Goal: Task Accomplishment & Management: Manage account settings

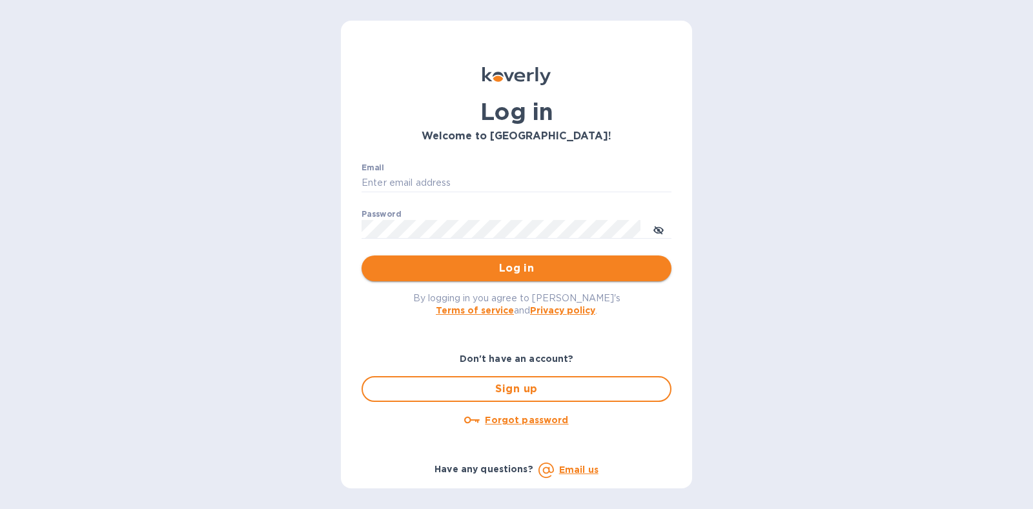
type input "[PERSON_NAME][EMAIL_ADDRESS][DOMAIN_NAME]"
click at [529, 265] on span "Log in" at bounding box center [516, 268] width 289 height 15
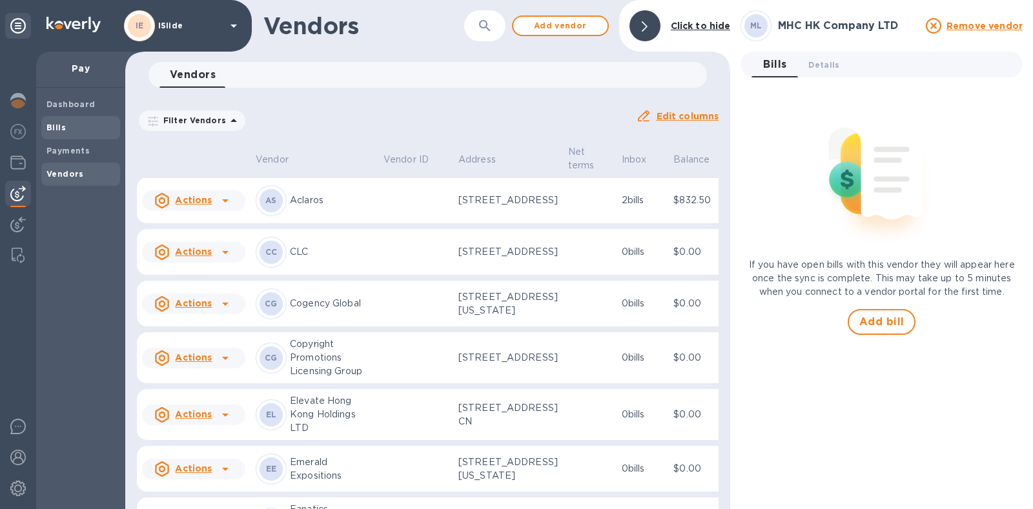
click at [59, 129] on b "Bills" at bounding box center [55, 128] width 19 height 10
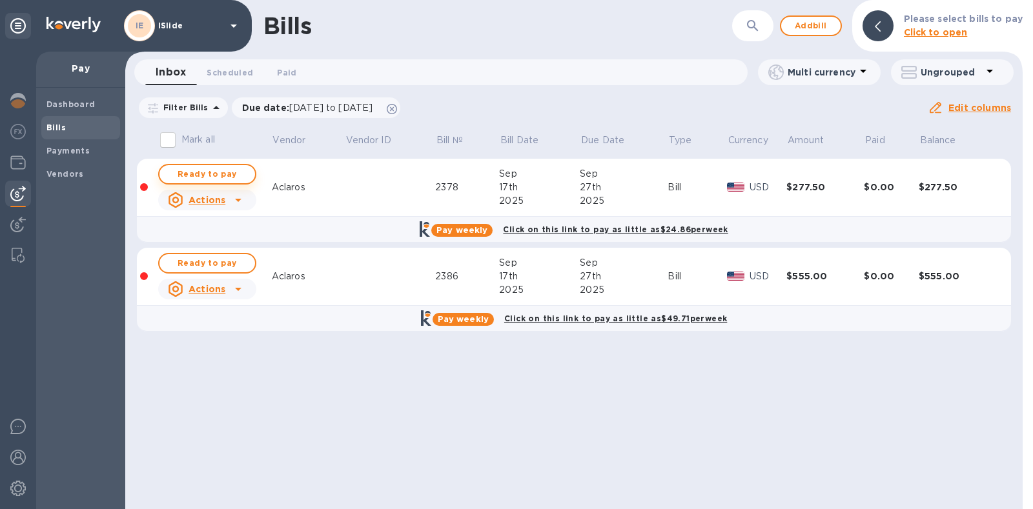
click at [208, 173] on span "Ready to pay" at bounding box center [207, 174] width 75 height 15
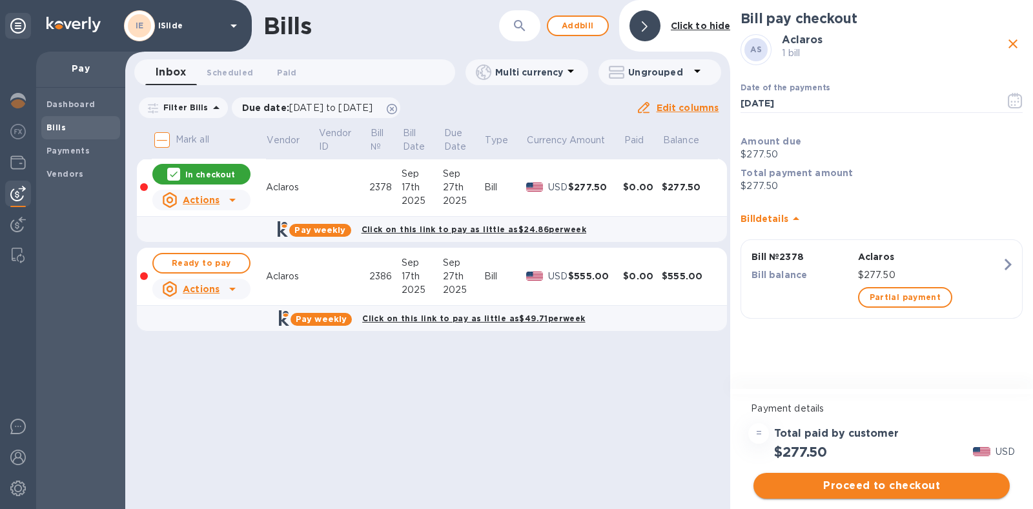
click at [891, 484] on span "Proceed to checkout" at bounding box center [882, 485] width 236 height 15
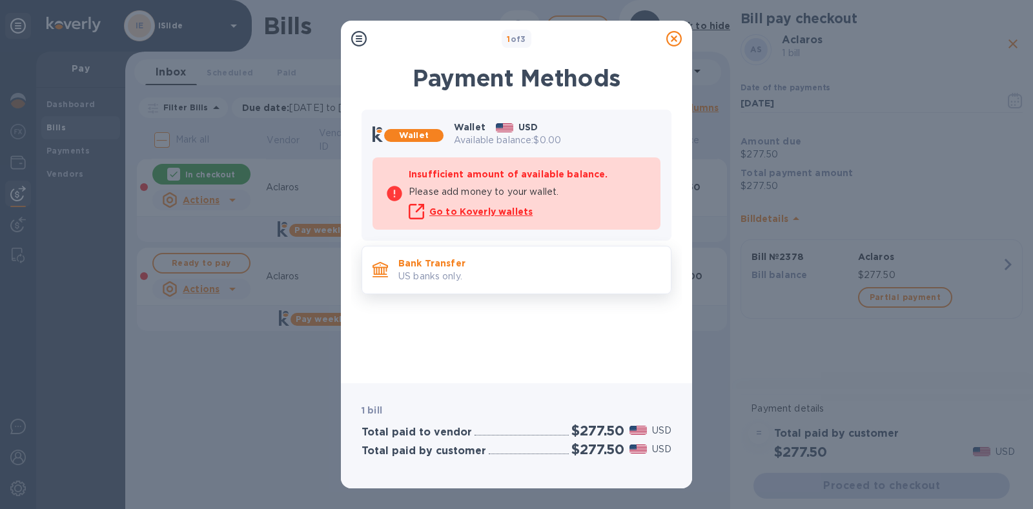
click at [542, 282] on p "US banks only." at bounding box center [529, 277] width 262 height 14
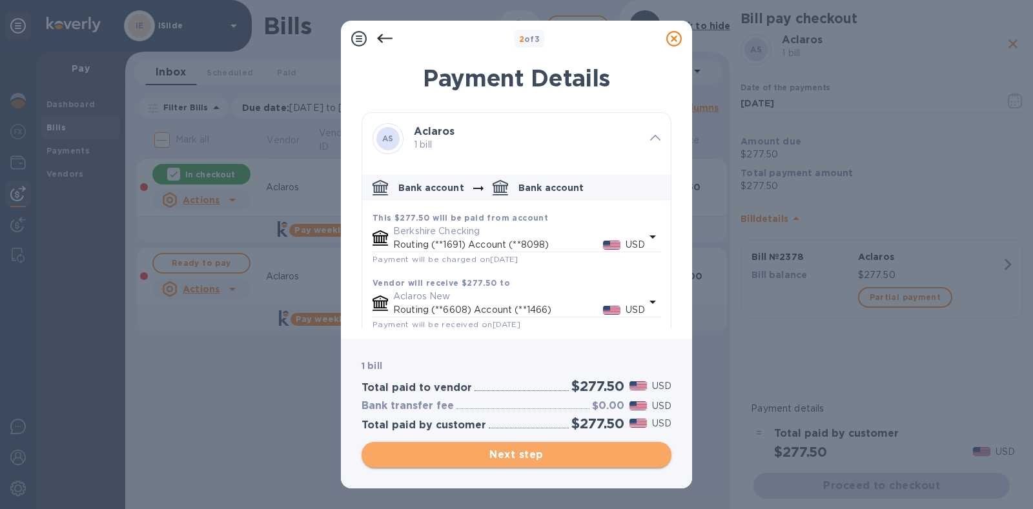
click at [555, 452] on span "Next step" at bounding box center [516, 454] width 289 height 15
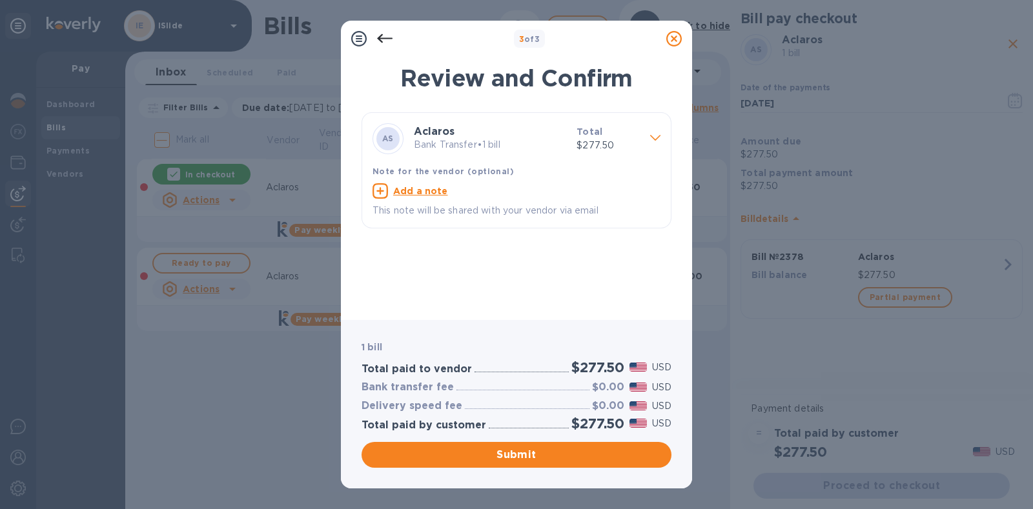
click at [416, 190] on u "Add a note" at bounding box center [420, 191] width 55 height 10
click at [416, 196] on textarea at bounding box center [506, 192] width 267 height 11
type textarea "Invoice 2378"
click at [506, 447] on button "Submit" at bounding box center [517, 455] width 310 height 26
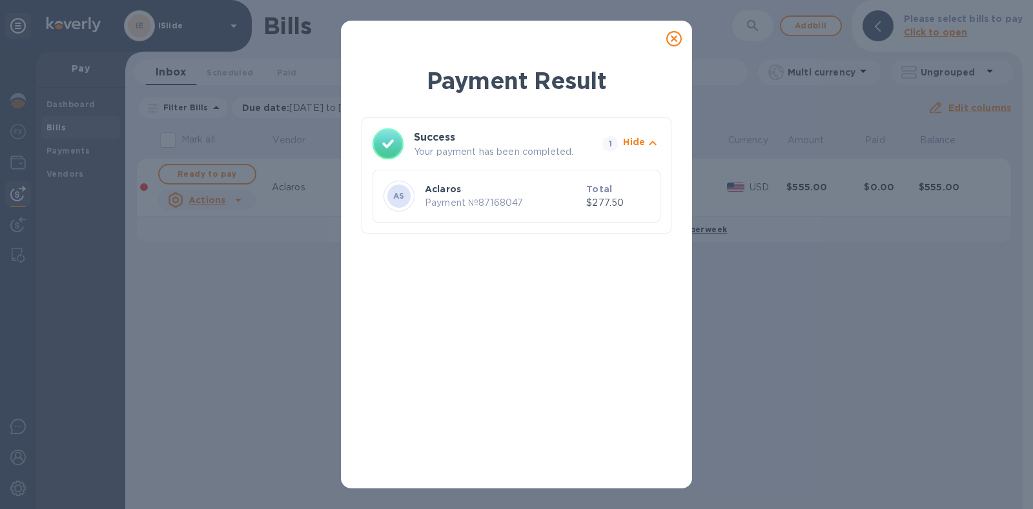
click at [679, 37] on icon at bounding box center [673, 38] width 15 height 15
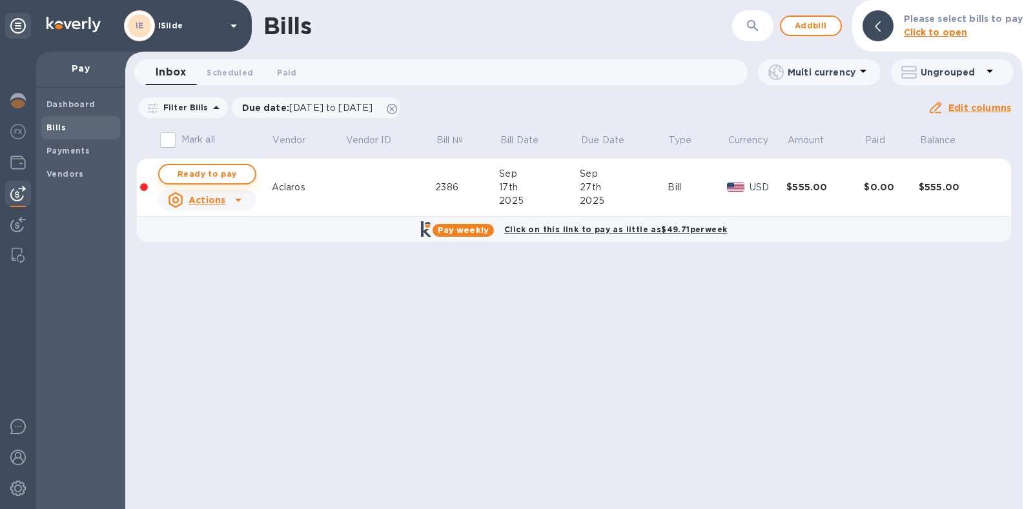
click at [207, 176] on span "Ready to pay" at bounding box center [207, 174] width 75 height 15
checkbox input "true"
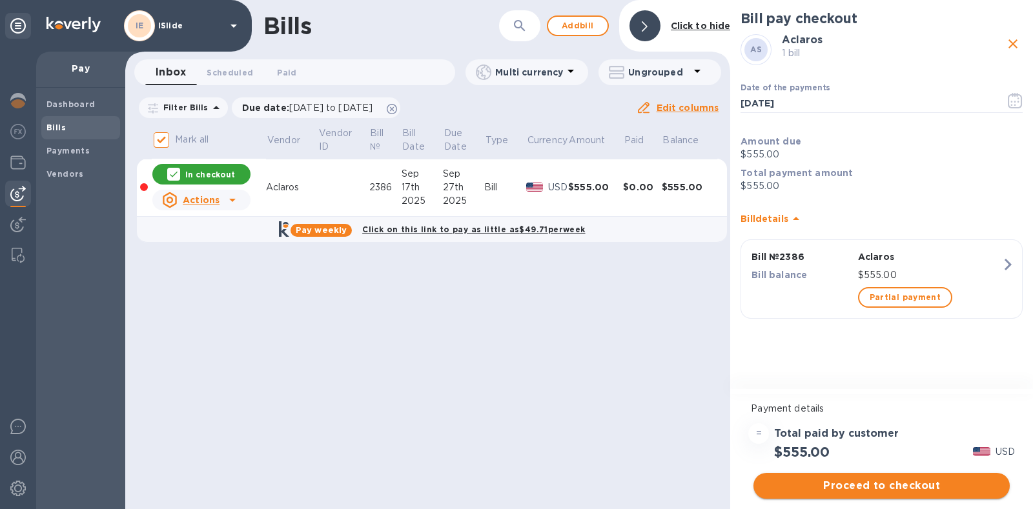
click at [861, 482] on span "Proceed to checkout" at bounding box center [882, 485] width 236 height 15
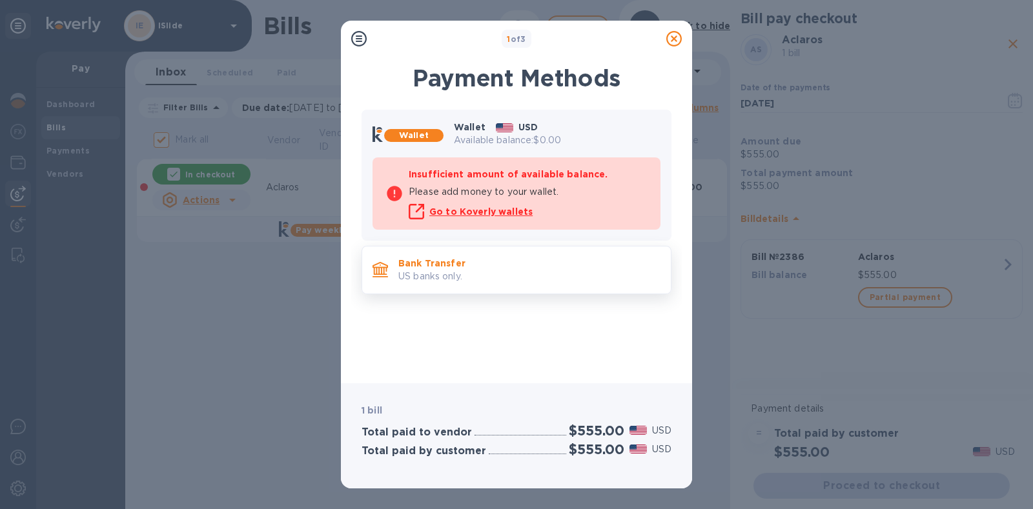
click at [471, 270] on p "US banks only." at bounding box center [529, 277] width 262 height 14
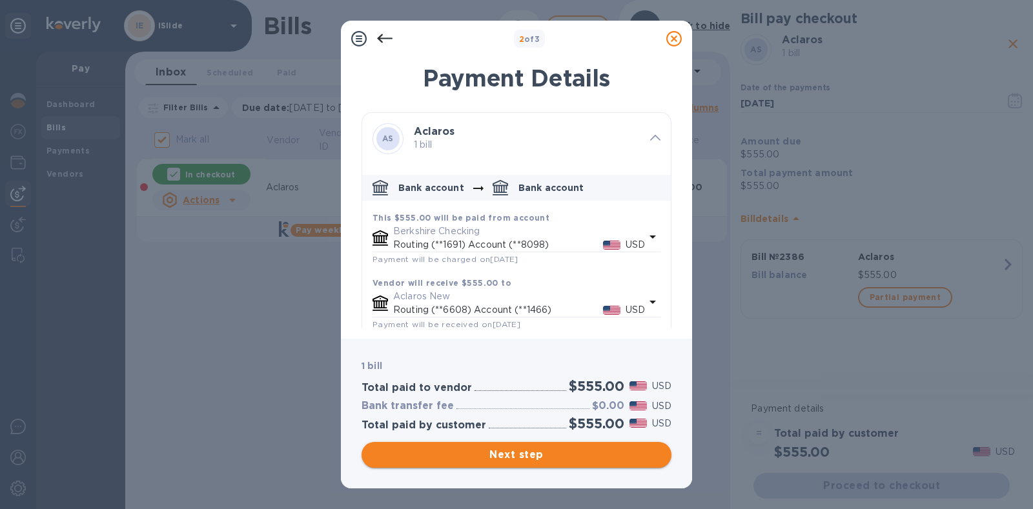
click at [517, 452] on span "Next step" at bounding box center [516, 454] width 289 height 15
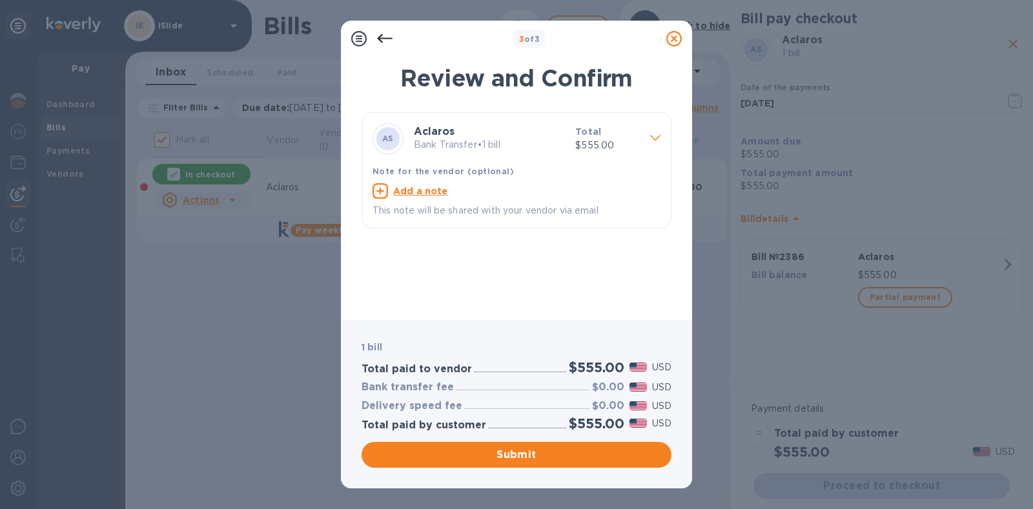
click at [411, 194] on u "Add a note" at bounding box center [420, 191] width 55 height 10
click at [411, 194] on textarea at bounding box center [506, 192] width 267 height 11
type textarea "Invoice 2386"
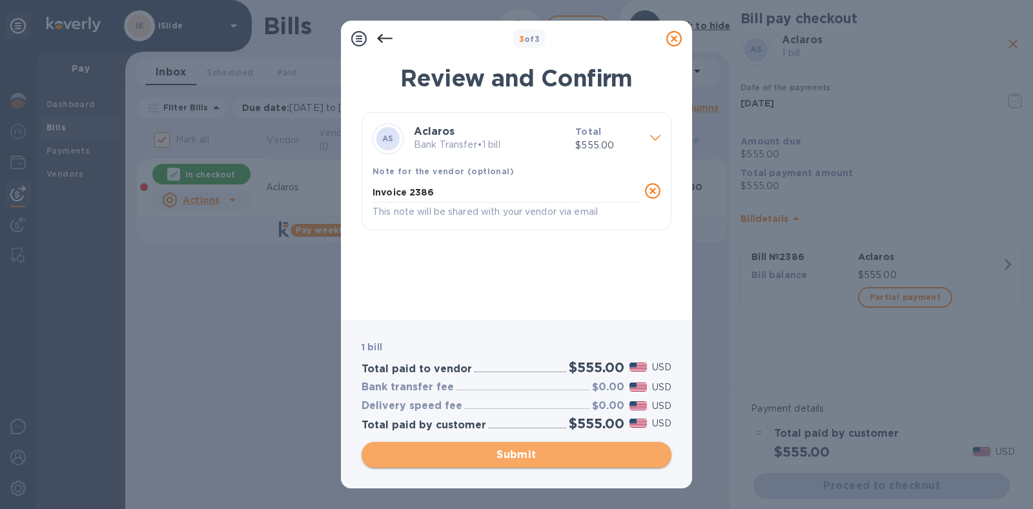
click at [499, 451] on span "Submit" at bounding box center [516, 454] width 289 height 15
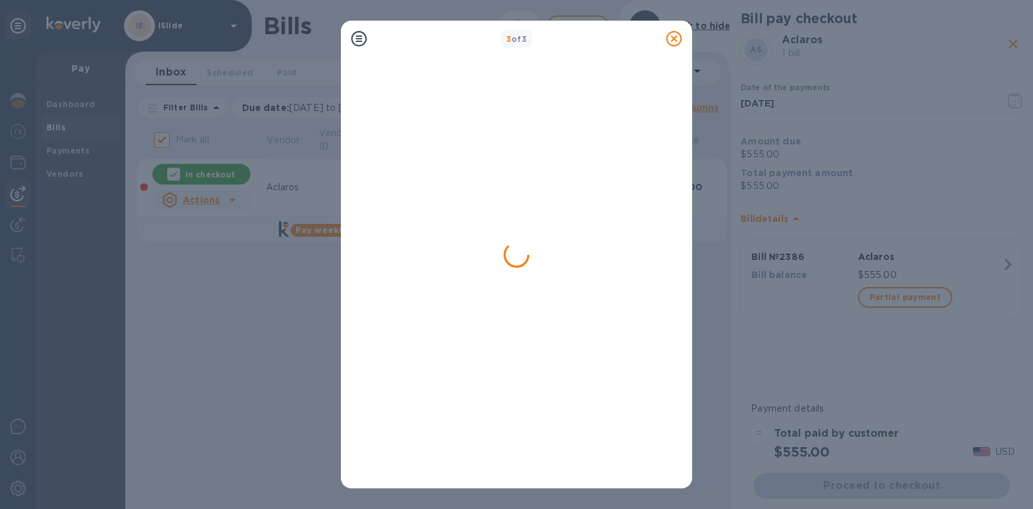
checkbox input "false"
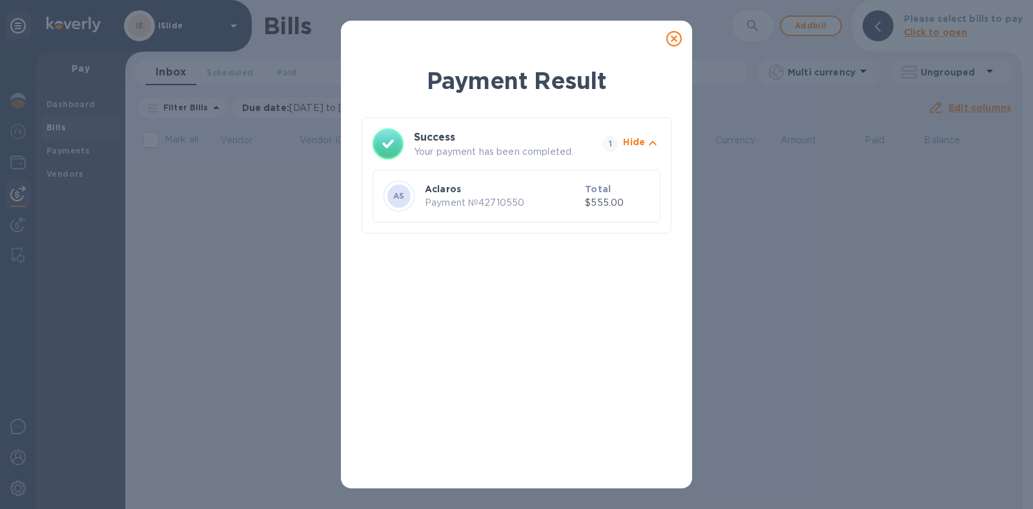
click at [673, 36] on icon at bounding box center [673, 38] width 15 height 15
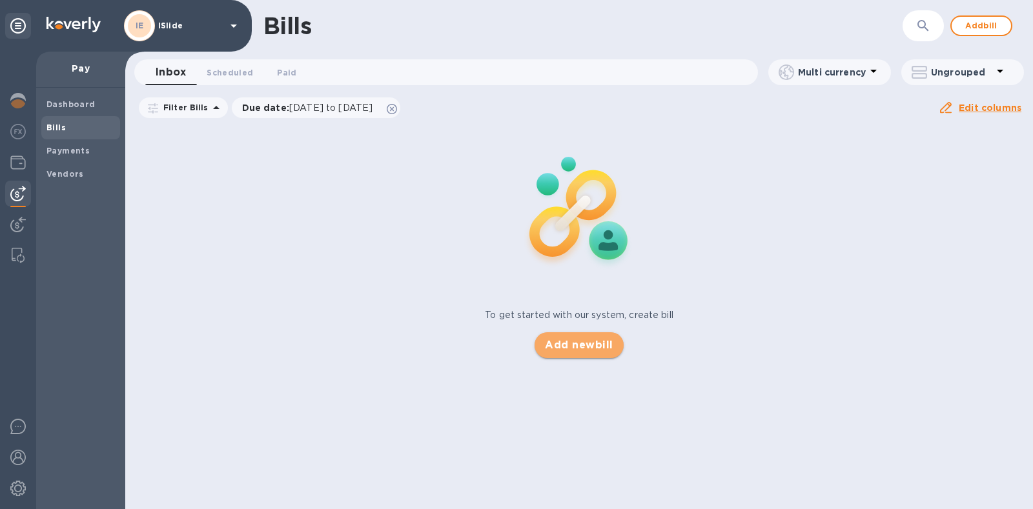
click at [586, 343] on span "Add new bill" at bounding box center [579, 345] width 68 height 15
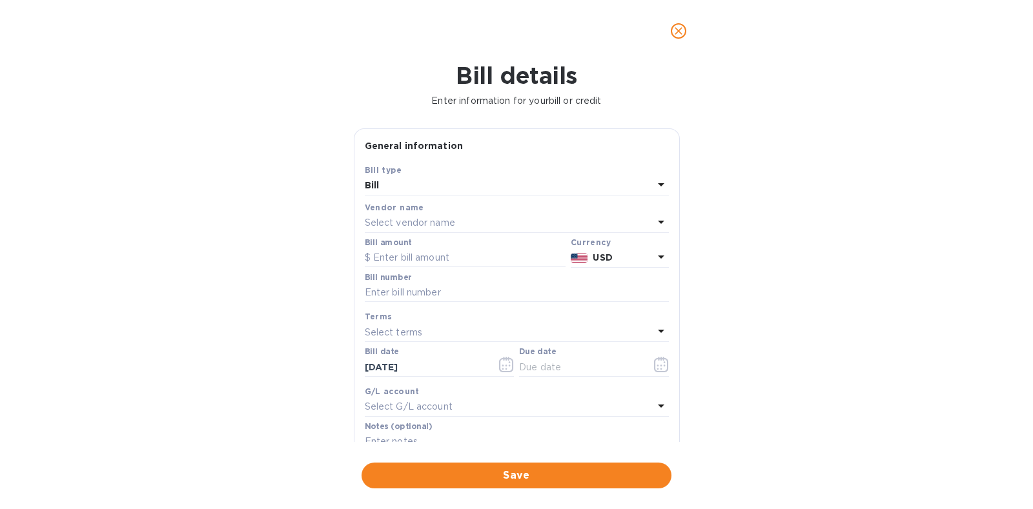
click at [442, 221] on p "Select vendor name" at bounding box center [410, 223] width 90 height 14
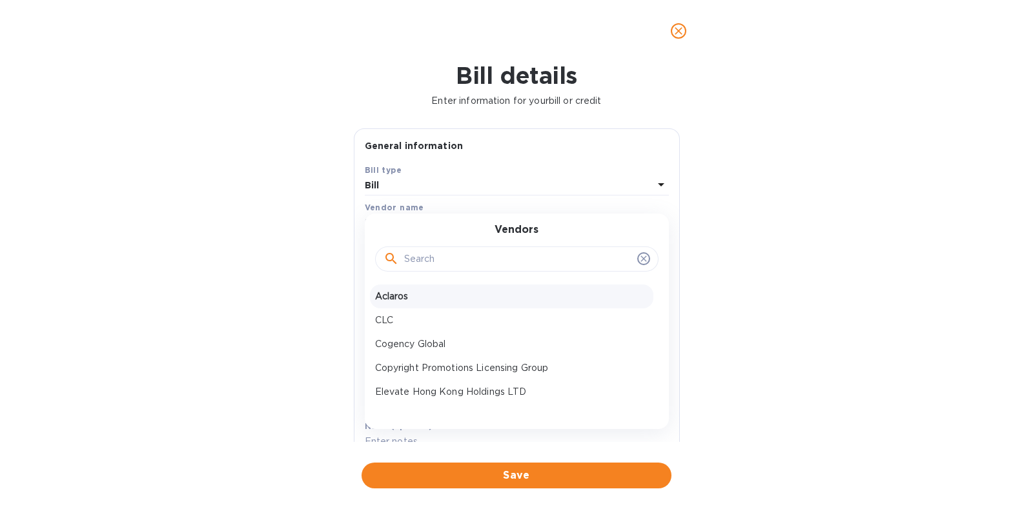
click at [436, 298] on p "Aclaros" at bounding box center [511, 297] width 273 height 14
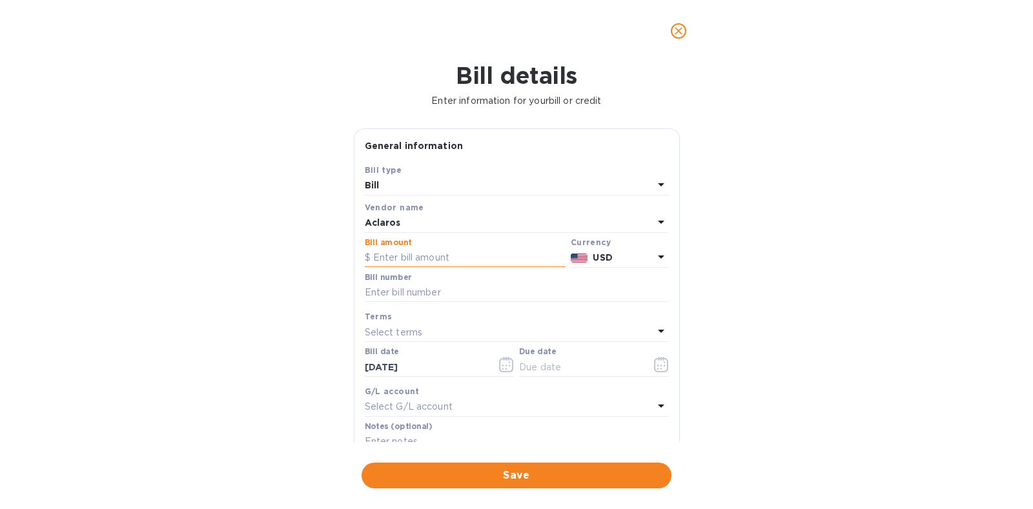
click at [483, 250] on input "text" at bounding box center [465, 258] width 201 height 19
type input "740"
click at [510, 307] on div "Terms Select terms" at bounding box center [516, 325] width 309 height 37
click at [513, 305] on div "Bill number" at bounding box center [516, 289] width 309 height 37
click at [513, 304] on div "Bill number" at bounding box center [516, 289] width 309 height 37
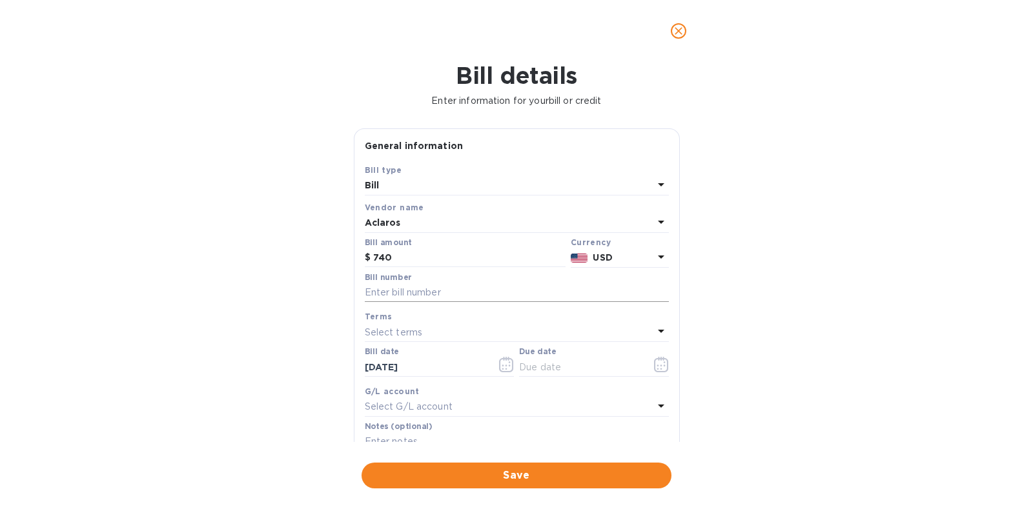
click at [512, 299] on input "text" at bounding box center [517, 292] width 304 height 19
type input "2403"
click at [654, 366] on icon "button" at bounding box center [661, 364] width 15 height 15
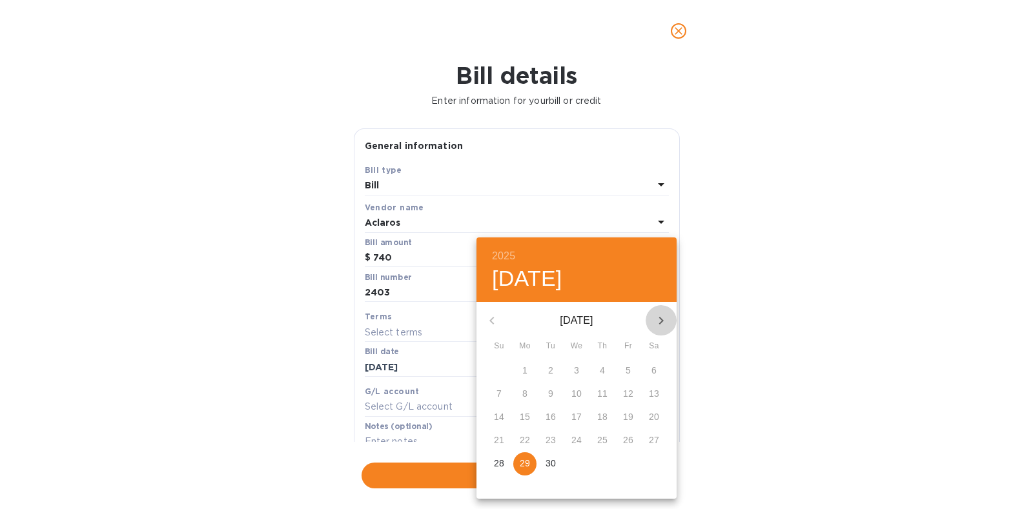
click at [662, 322] on icon "button" at bounding box center [661, 321] width 5 height 8
click at [659, 392] on p "11" at bounding box center [654, 393] width 10 height 13
type input "[DATE]"
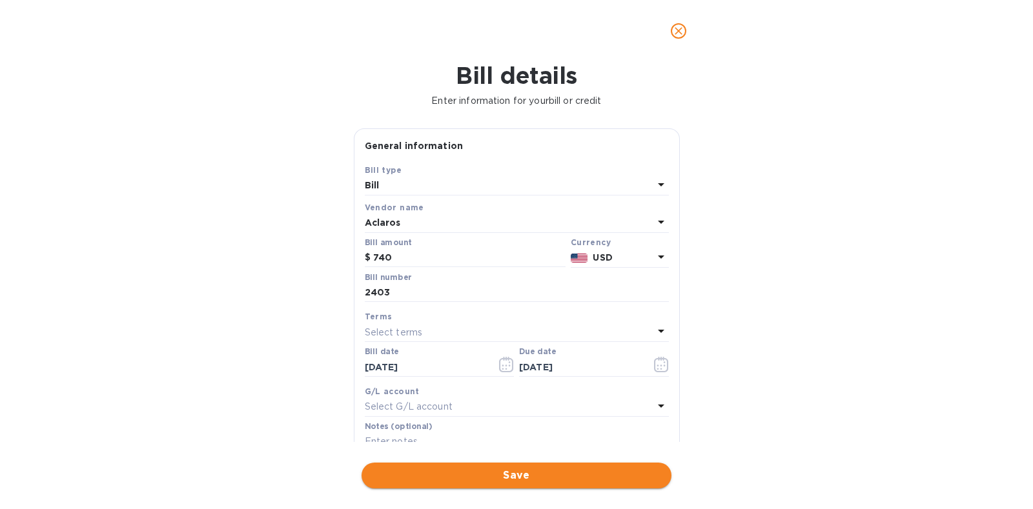
click at [522, 472] on span "Save" at bounding box center [516, 475] width 289 height 15
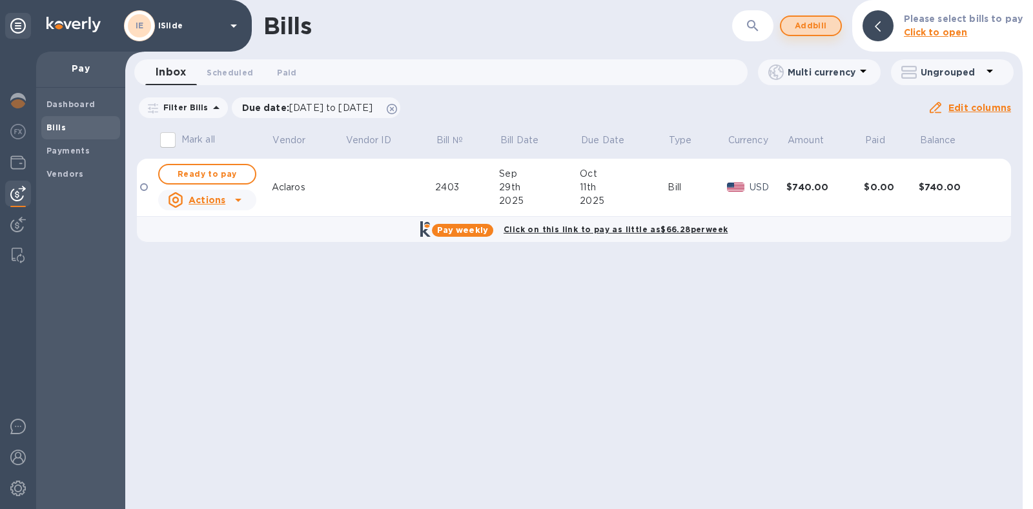
click at [806, 25] on span "Add bill" at bounding box center [811, 25] width 39 height 15
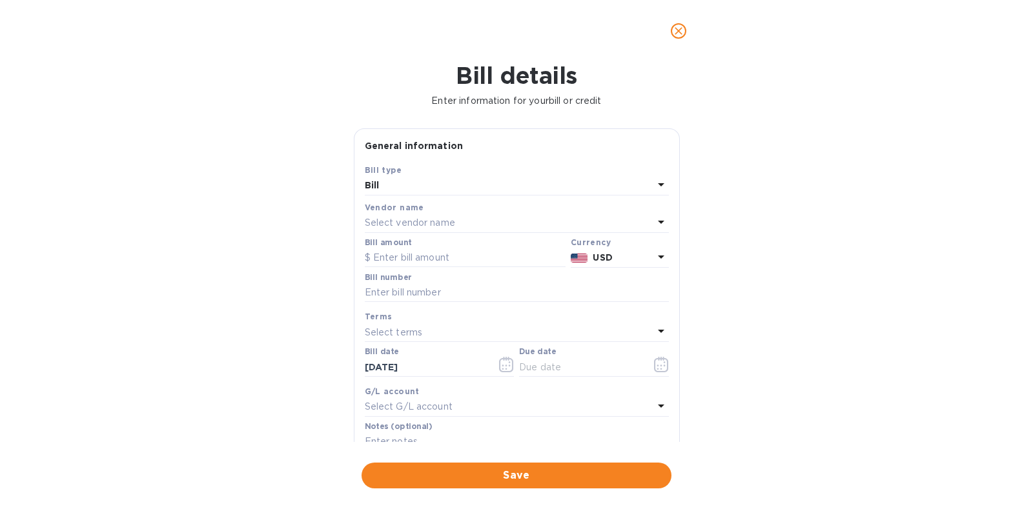
click at [440, 224] on p "Select vendor name" at bounding box center [410, 223] width 90 height 14
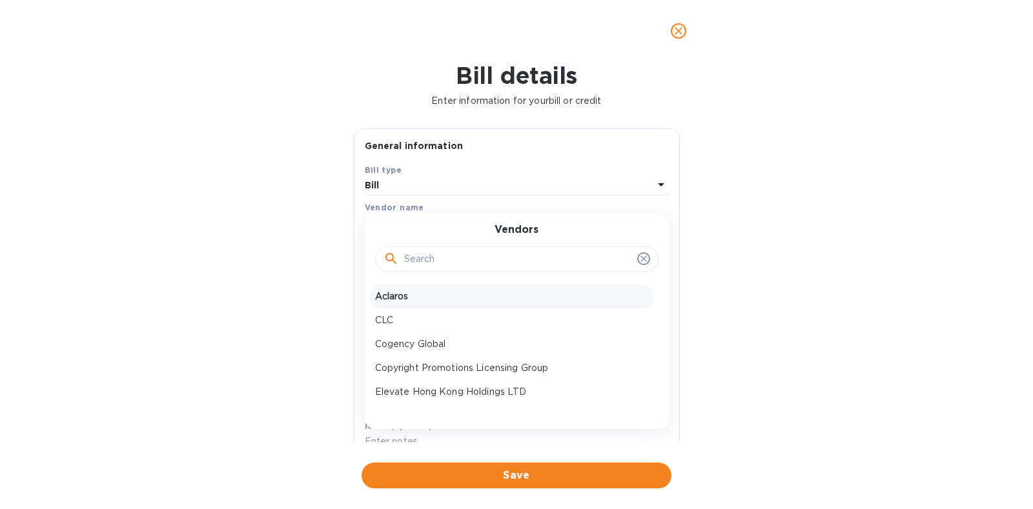
click at [420, 298] on p "Aclaros" at bounding box center [511, 297] width 273 height 14
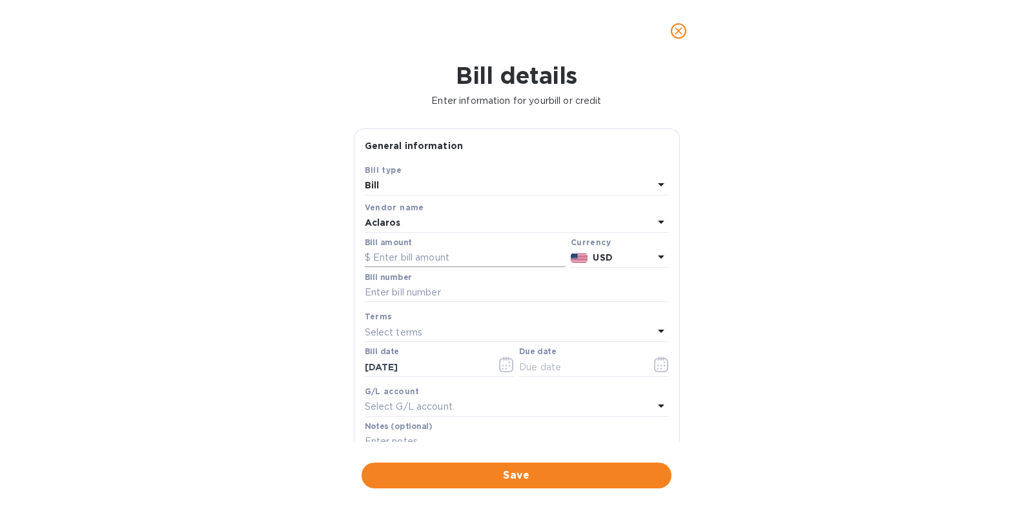
click at [396, 260] on input "text" at bounding box center [465, 258] width 201 height 19
type input "92.50"
click at [435, 298] on input "text" at bounding box center [517, 292] width 304 height 19
type input "2402"
click at [659, 363] on icon "button" at bounding box center [661, 364] width 15 height 15
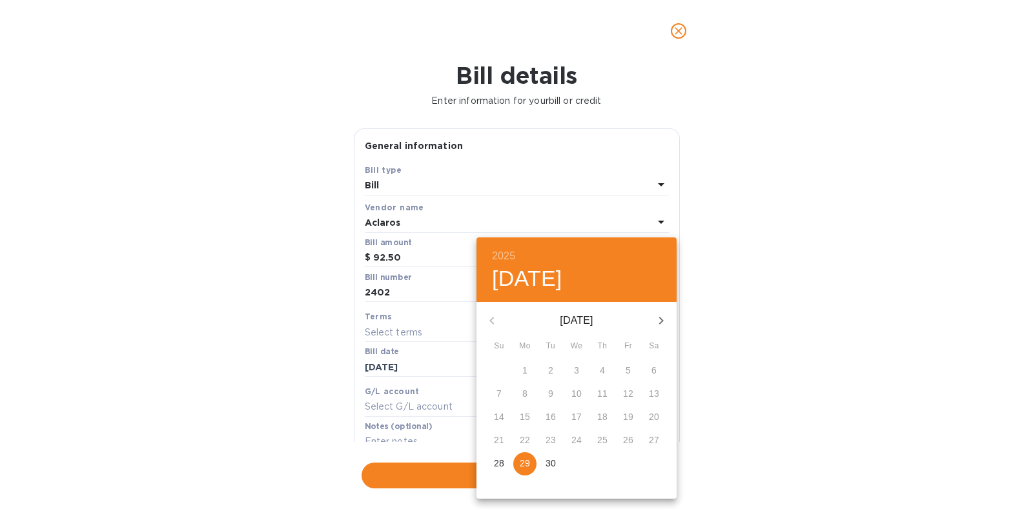
click at [657, 322] on icon "button" at bounding box center [660, 320] width 15 height 15
click at [654, 398] on p "11" at bounding box center [654, 393] width 10 height 13
type input "[DATE]"
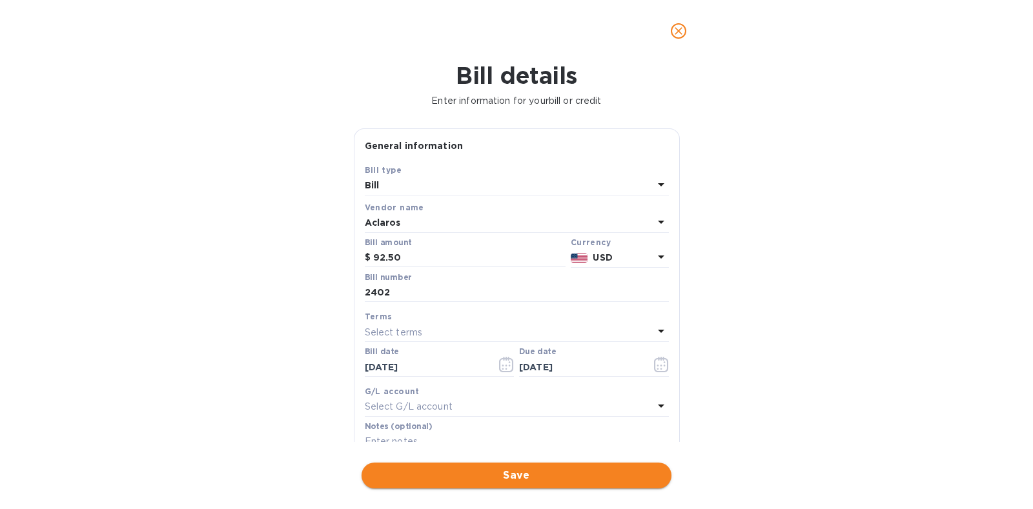
click at [545, 466] on button "Save" at bounding box center [517, 476] width 310 height 26
